Goal: Task Accomplishment & Management: Manage account settings

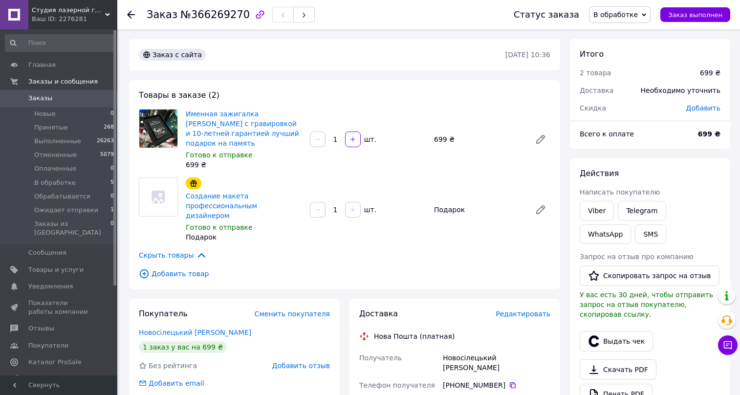
scroll to position [88, 0]
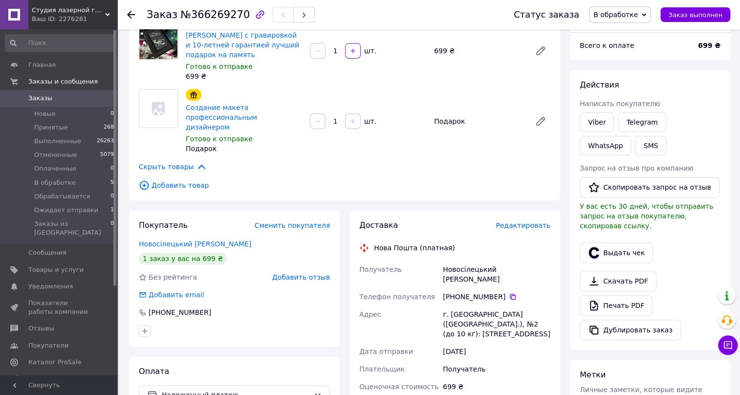
click at [132, 14] on use at bounding box center [131, 15] width 8 height 8
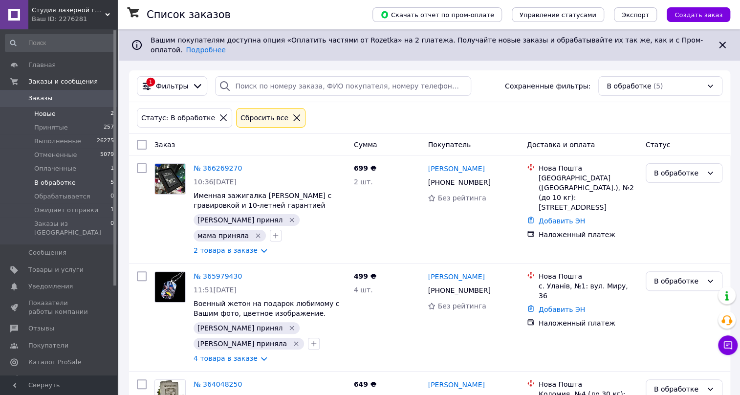
click at [43, 112] on span "Новые" at bounding box center [45, 113] width 22 height 9
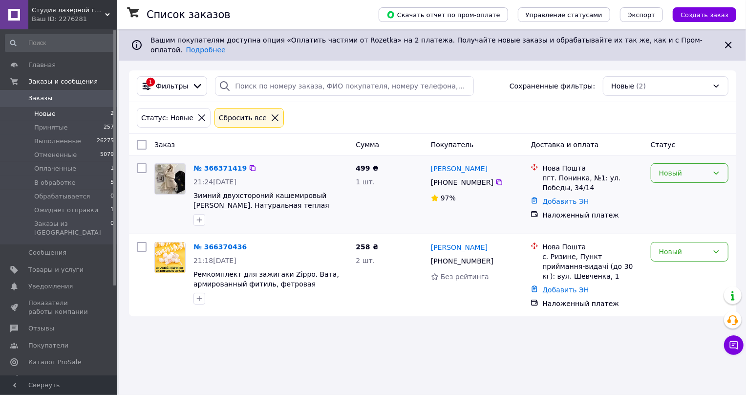
click at [718, 169] on icon at bounding box center [716, 173] width 8 height 8
click at [675, 225] on li "Обрабатывается" at bounding box center [689, 226] width 77 height 18
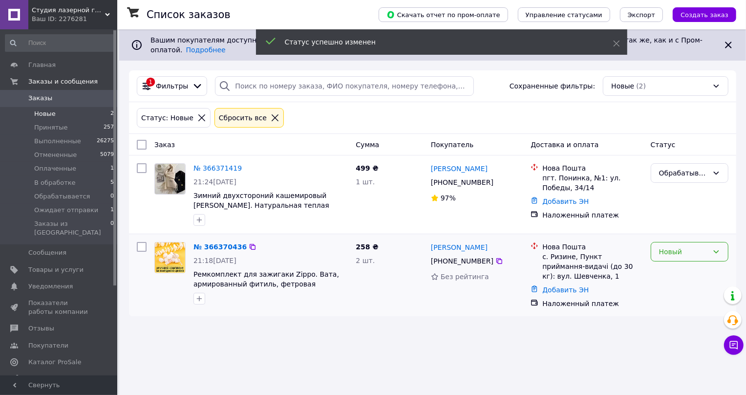
click at [717, 248] on icon at bounding box center [716, 252] width 8 height 8
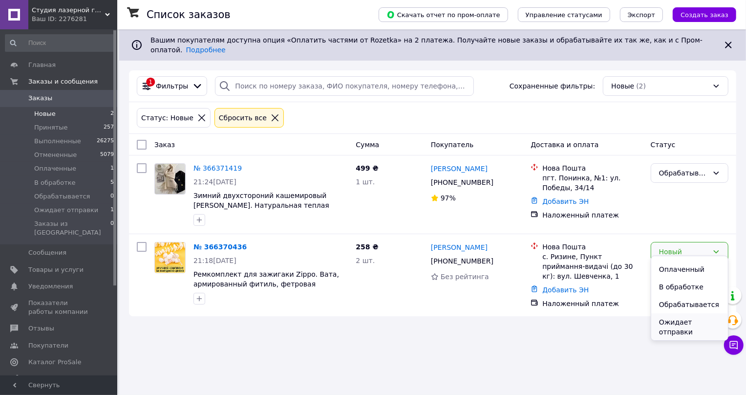
click at [672, 320] on li "Ожидает отправки" at bounding box center [689, 326] width 77 height 27
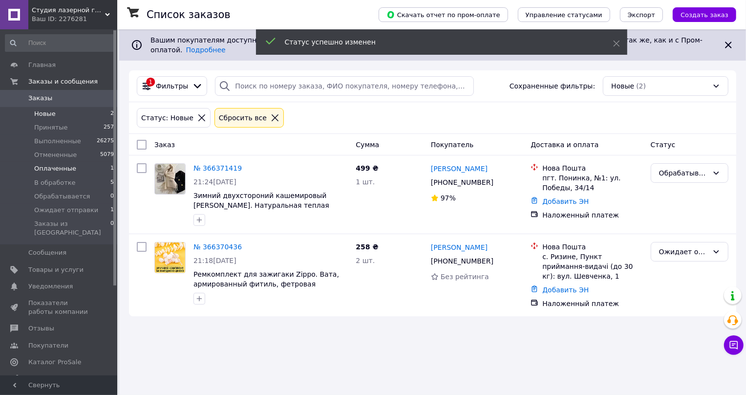
click at [58, 167] on span "Оплаченные" at bounding box center [55, 168] width 42 height 9
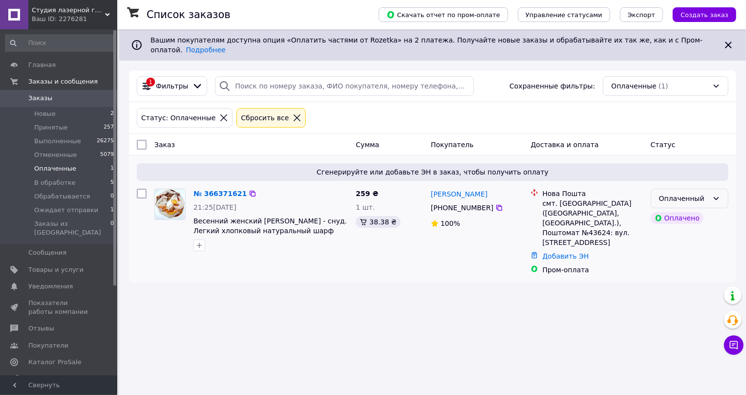
click at [717, 194] on icon at bounding box center [716, 198] width 8 height 8
click at [675, 253] on li "Обрабатывается" at bounding box center [689, 251] width 77 height 18
